Goal: Navigation & Orientation: Go to known website

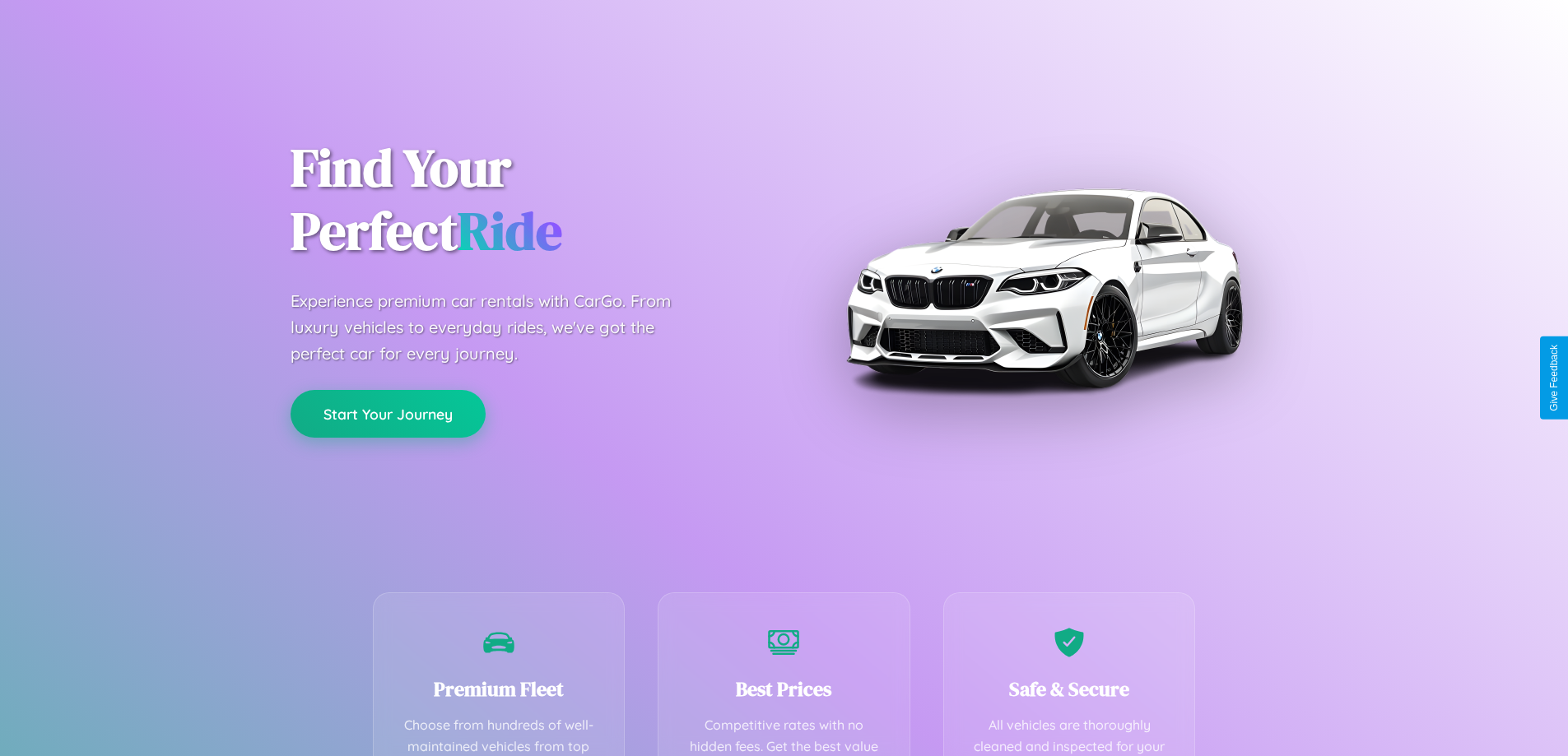
click at [388, 415] on button "Start Your Journey" at bounding box center [388, 414] width 195 height 48
click at [388, 414] on button "Start Your Journey" at bounding box center [388, 414] width 195 height 48
click at [388, 413] on button "Start Your Journey" at bounding box center [388, 414] width 195 height 48
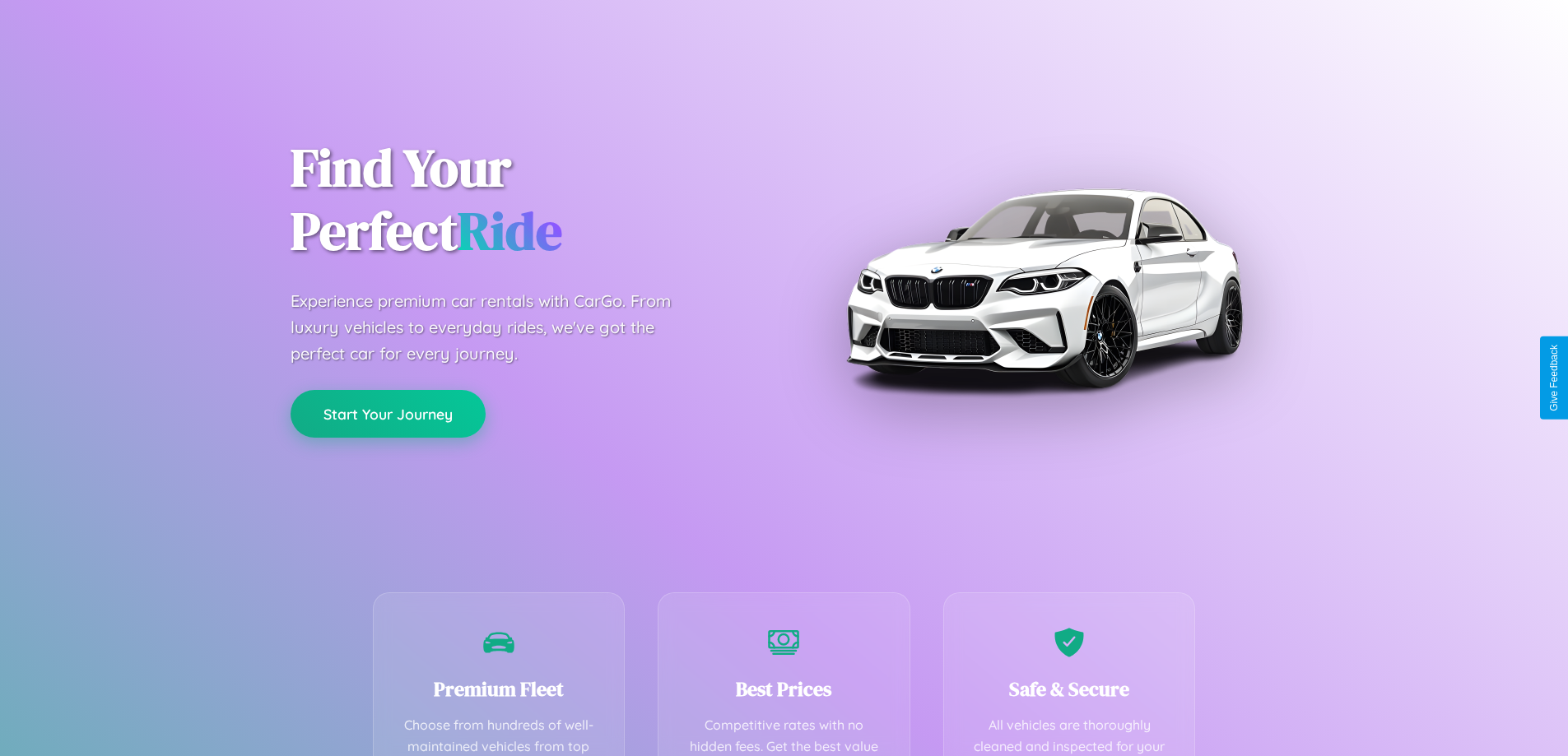
click at [388, 413] on button "Start Your Journey" at bounding box center [388, 414] width 195 height 48
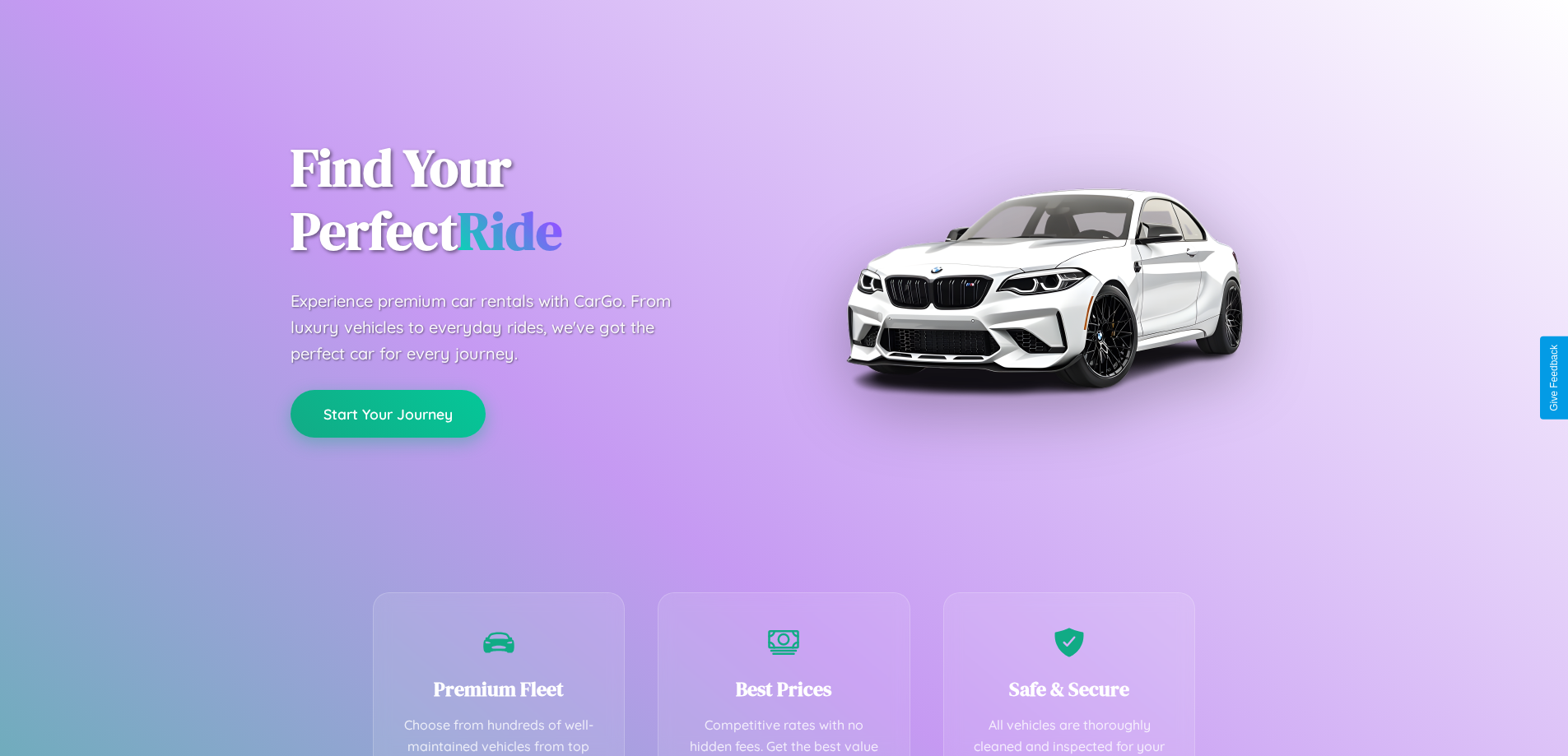
click at [388, 413] on button "Start Your Journey" at bounding box center [388, 414] width 195 height 48
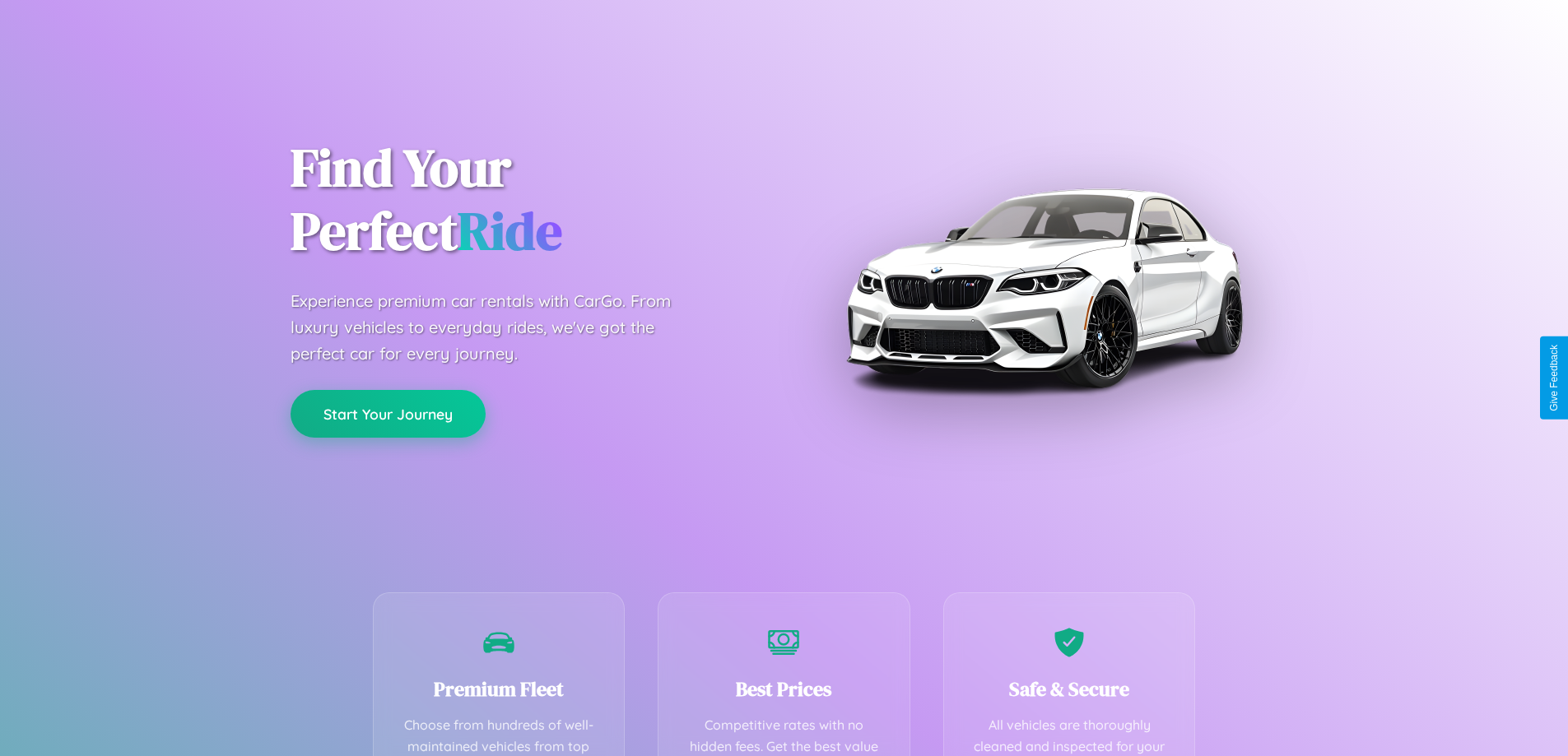
click at [388, 413] on button "Start Your Journey" at bounding box center [388, 414] width 195 height 48
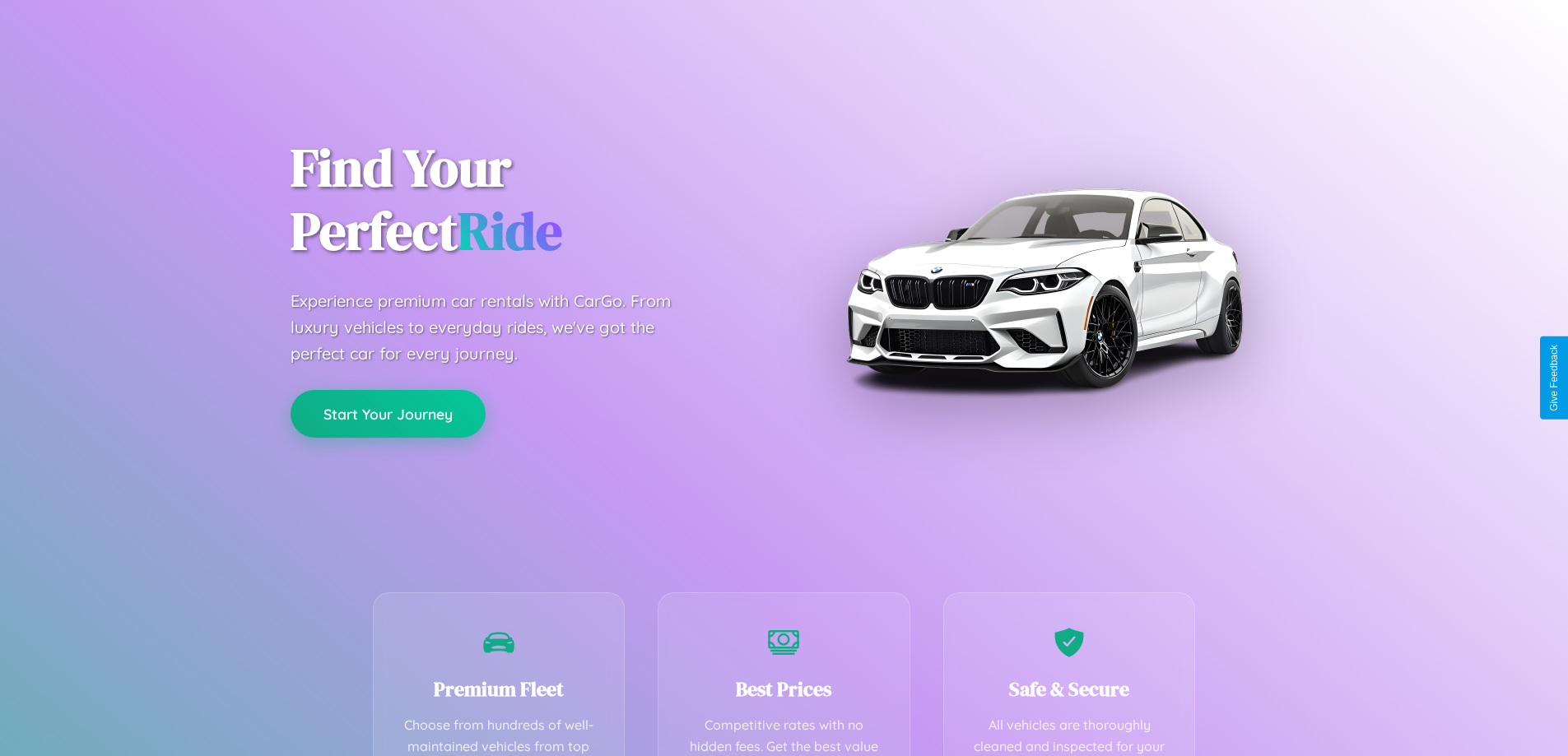
click at [388, 413] on button "Start Your Journey" at bounding box center [388, 414] width 195 height 48
